Goal: Information Seeking & Learning: Learn about a topic

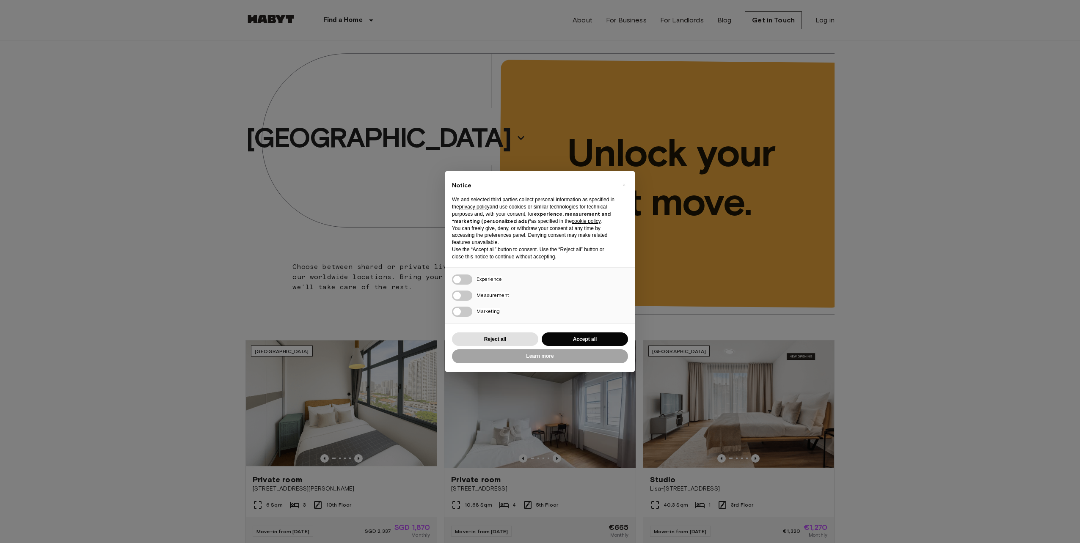
click at [165, 116] on div "× Notice We and selected third parties collect personal information as specifie…" at bounding box center [540, 271] width 1080 height 543
click at [531, 352] on button "Learn more" at bounding box center [540, 357] width 176 height 14
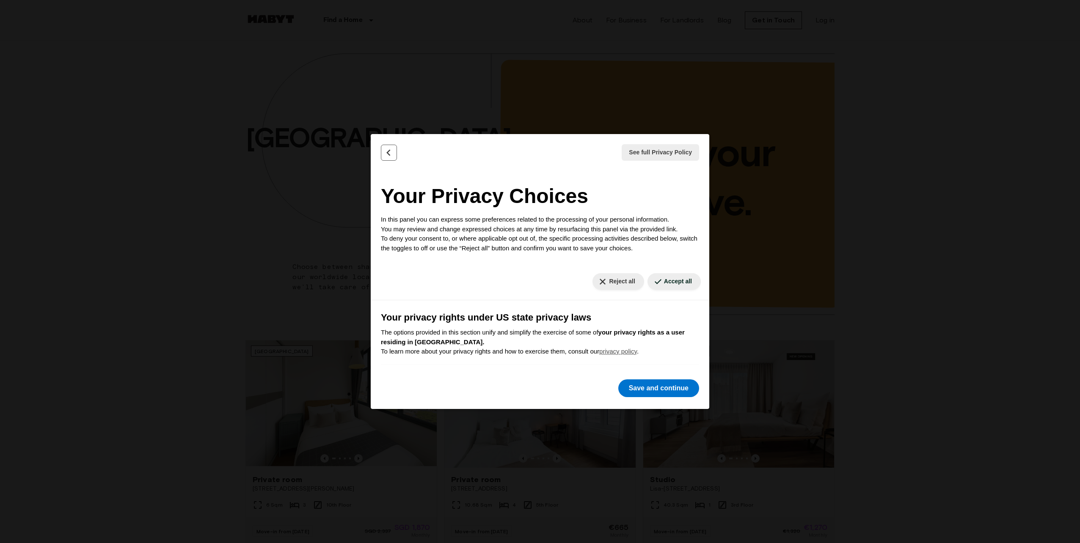
click at [393, 146] on button "Back" at bounding box center [389, 153] width 16 height 16
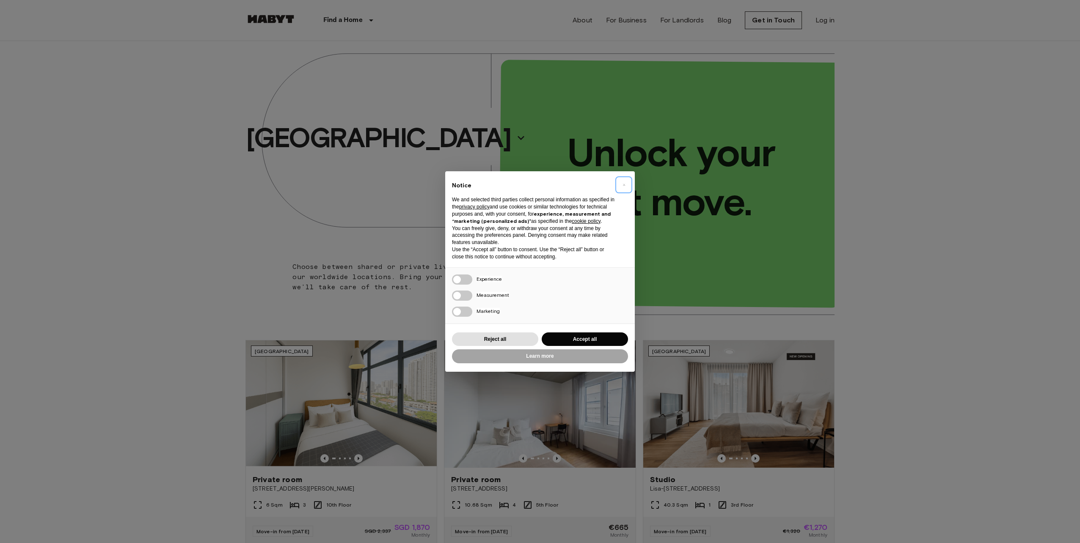
click at [620, 184] on button "×" at bounding box center [624, 185] width 14 height 14
